Goal: Find specific page/section: Find specific page/section

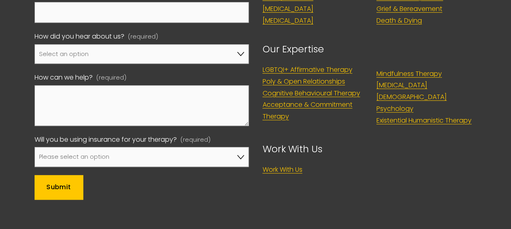
scroll to position [3378, 0]
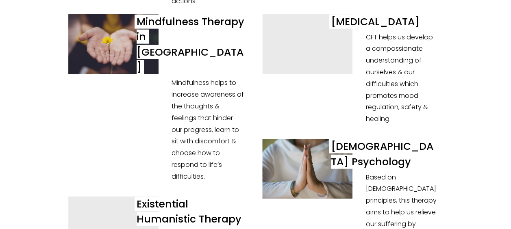
drag, startPoint x: 148, startPoint y: 216, endPoint x: 151, endPoint y: 101, distance: 115.5
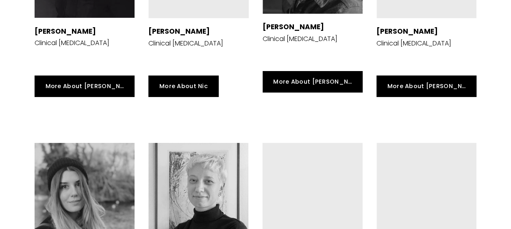
scroll to position [1097, 0]
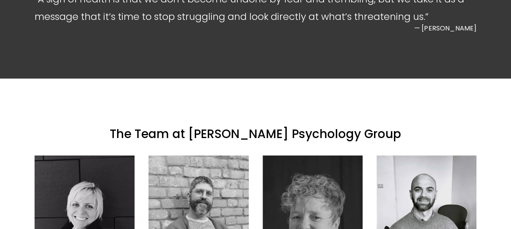
click at [87, 156] on div at bounding box center [85, 222] width 100 height 133
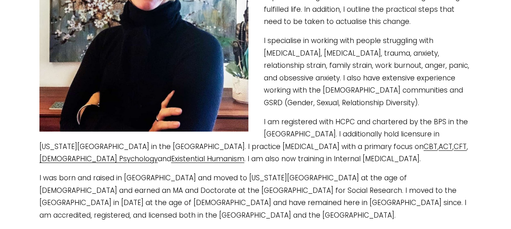
scroll to position [325, 0]
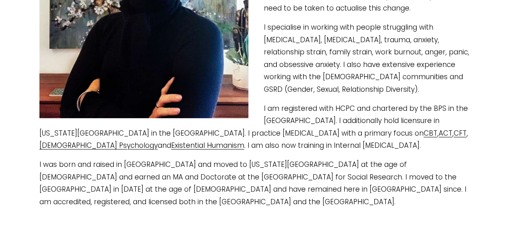
click at [190, 167] on p "I was born and raised in [GEOGRAPHIC_DATA] and moved to [US_STATE][GEOGRAPHIC_D…" at bounding box center [255, 184] width 432 height 50
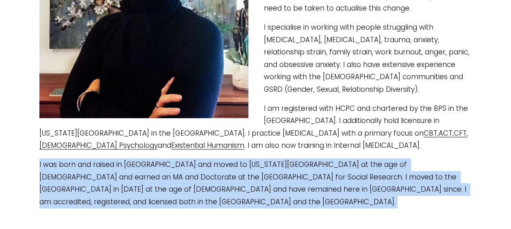
click at [190, 167] on p "I was born and raised in [GEOGRAPHIC_DATA] and moved to [US_STATE][GEOGRAPHIC_D…" at bounding box center [255, 184] width 432 height 50
click at [361, 176] on p "I was born and raised in [GEOGRAPHIC_DATA] and moved to [US_STATE][GEOGRAPHIC_D…" at bounding box center [255, 184] width 432 height 50
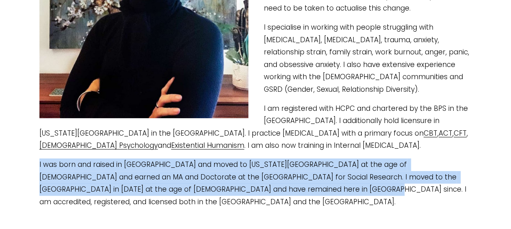
drag, startPoint x: 361, startPoint y: 176, endPoint x: -17, endPoint y: 146, distance: 379.3
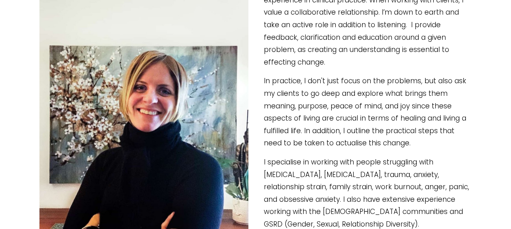
scroll to position [0, 0]
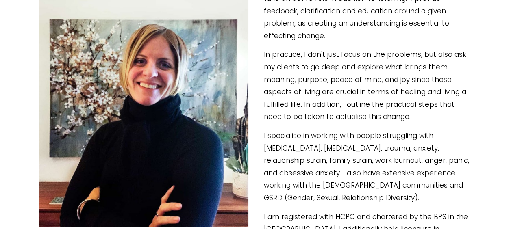
click at [173, 88] on p "In practice, I don't just focus on the problems, but also ask my clients to go …" at bounding box center [255, 85] width 432 height 75
